Goal: Information Seeking & Learning: Learn about a topic

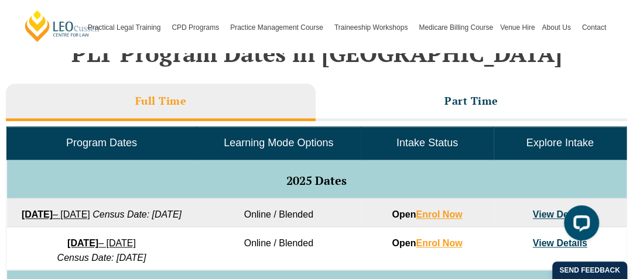
scroll to position [468, 0]
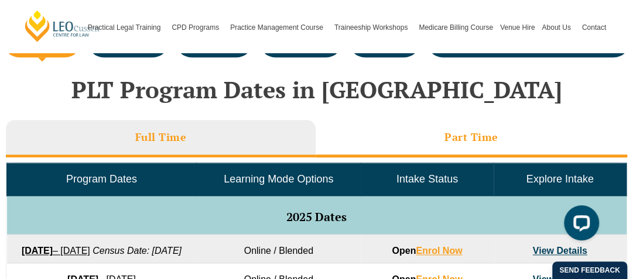
click at [325, 131] on li "Part Time" at bounding box center [472, 138] width 312 height 37
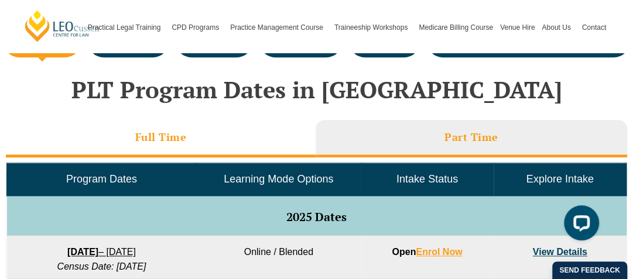
click at [279, 135] on li "Full Time" at bounding box center [161, 138] width 310 height 37
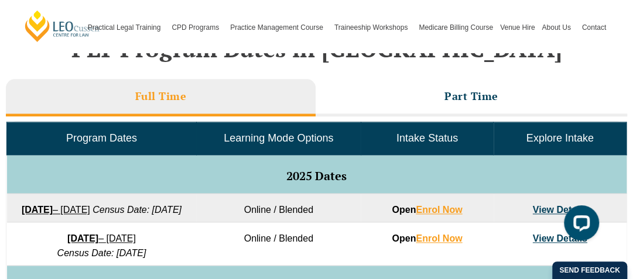
scroll to position [527, 0]
